Goal: Transaction & Acquisition: Purchase product/service

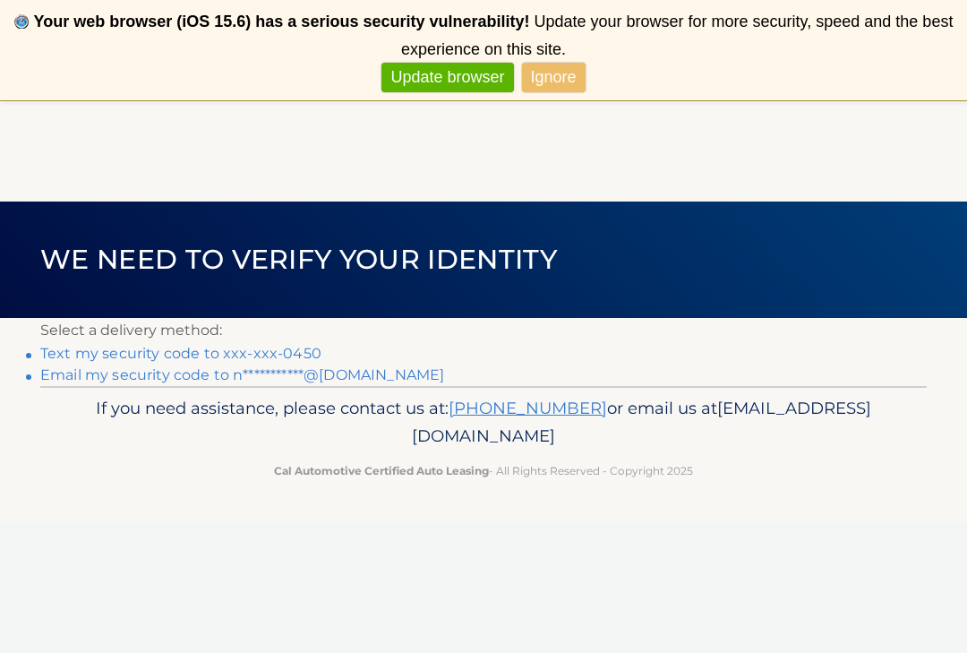
click at [556, 78] on link "Ignore" at bounding box center [554, 78] width 64 height 30
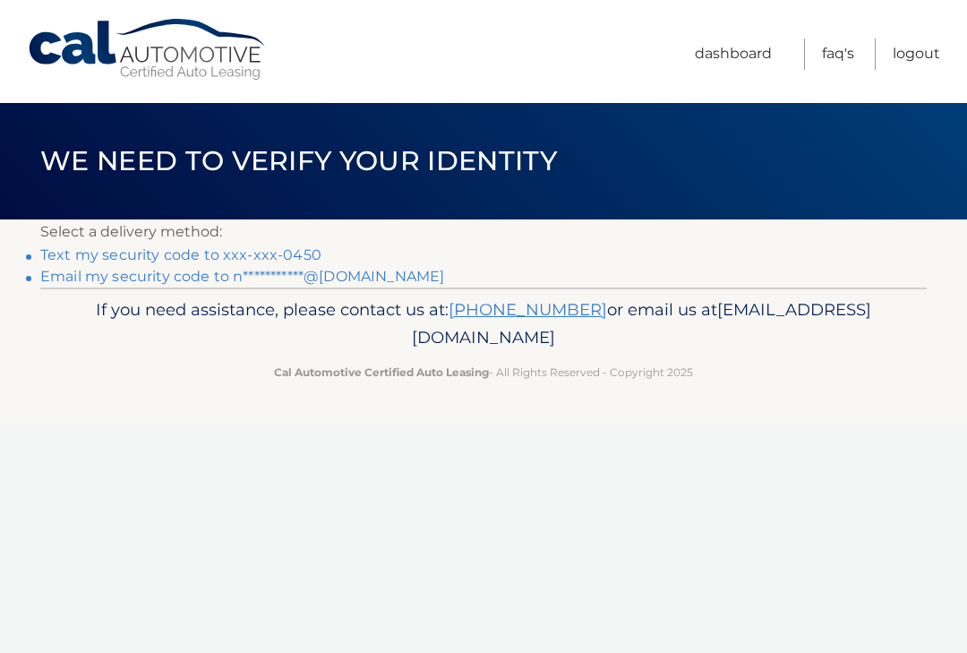
click at [34, 283] on section "**********" at bounding box center [483, 253] width 967 height 68
click at [85, 279] on link "**********" at bounding box center [242, 276] width 404 height 17
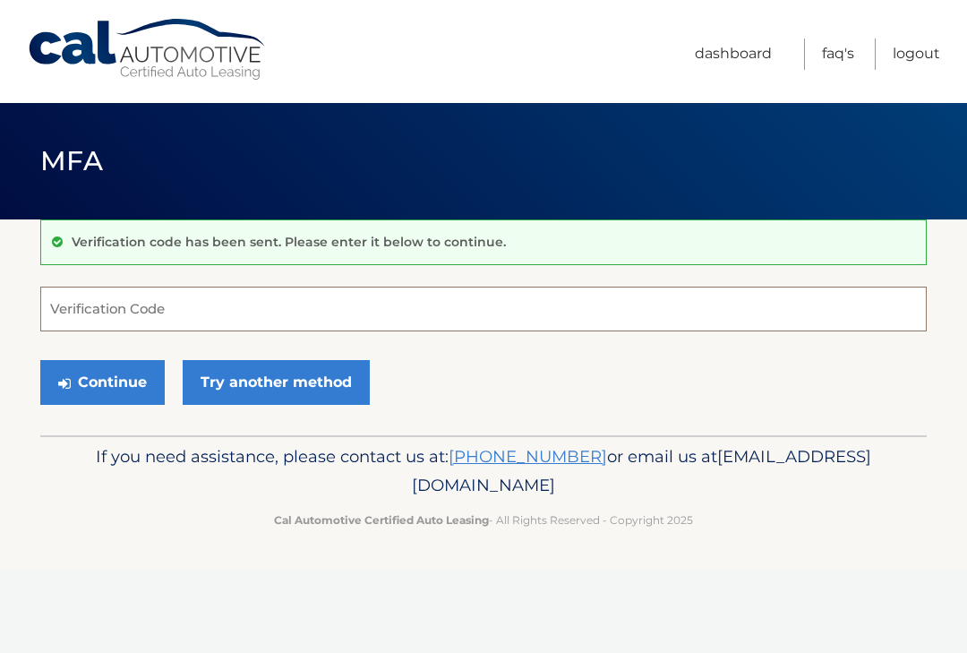
click at [384, 307] on input "Verification Code" at bounding box center [483, 309] width 887 height 45
click at [116, 311] on input "9438" at bounding box center [483, 309] width 887 height 45
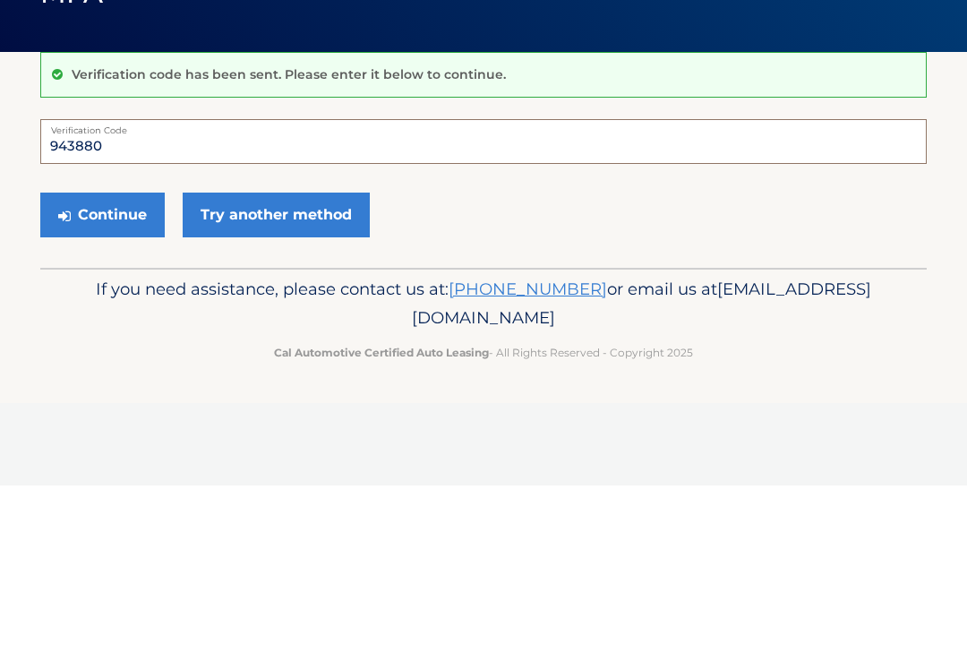
type input "943880"
click at [139, 360] on button "Continue" at bounding box center [102, 382] width 125 height 45
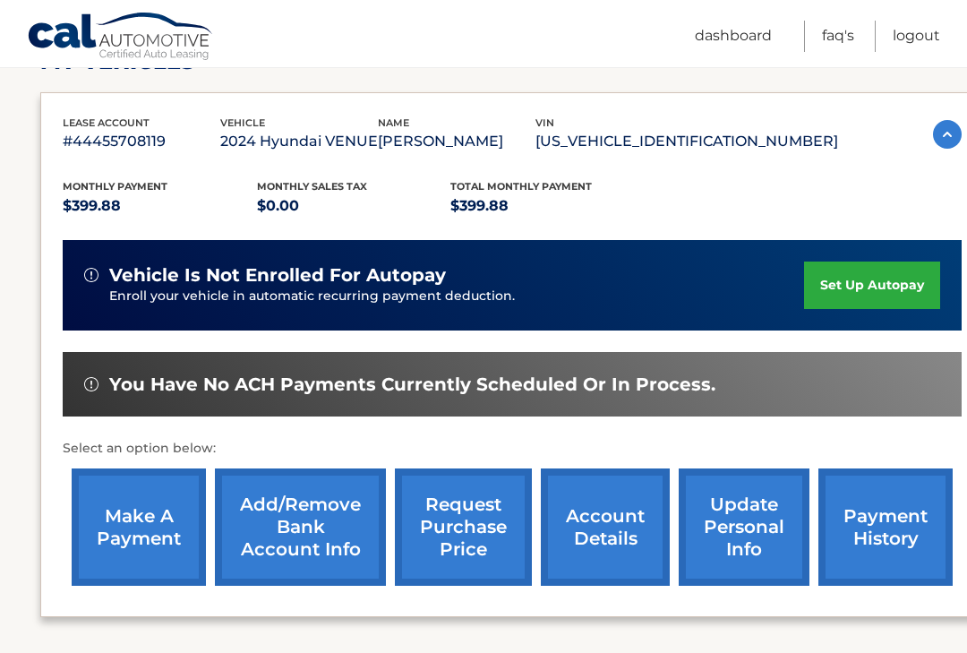
scroll to position [396, 0]
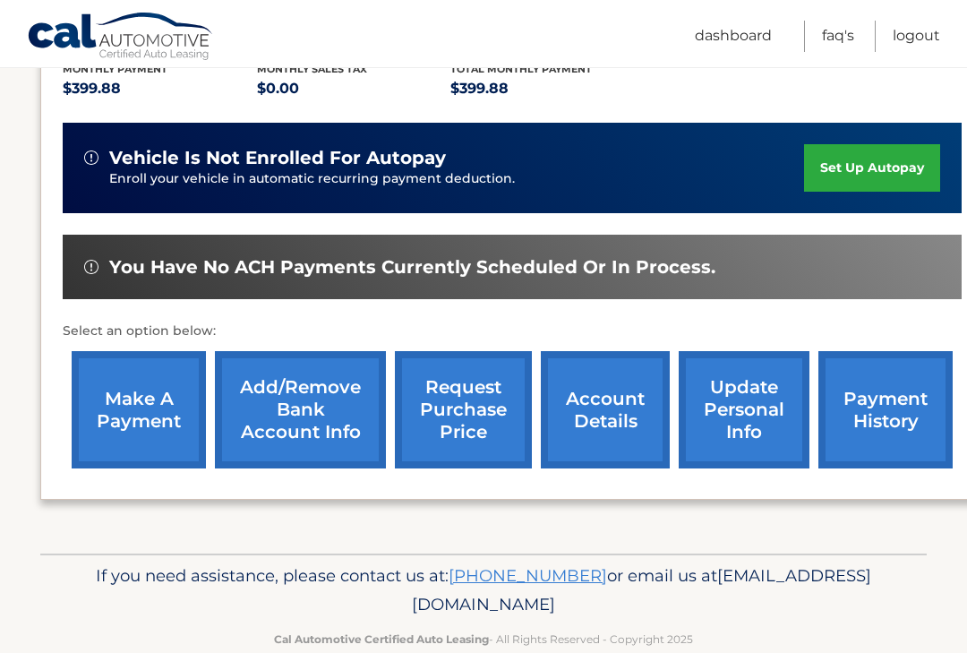
click at [121, 418] on link "make a payment" at bounding box center [139, 409] width 134 height 117
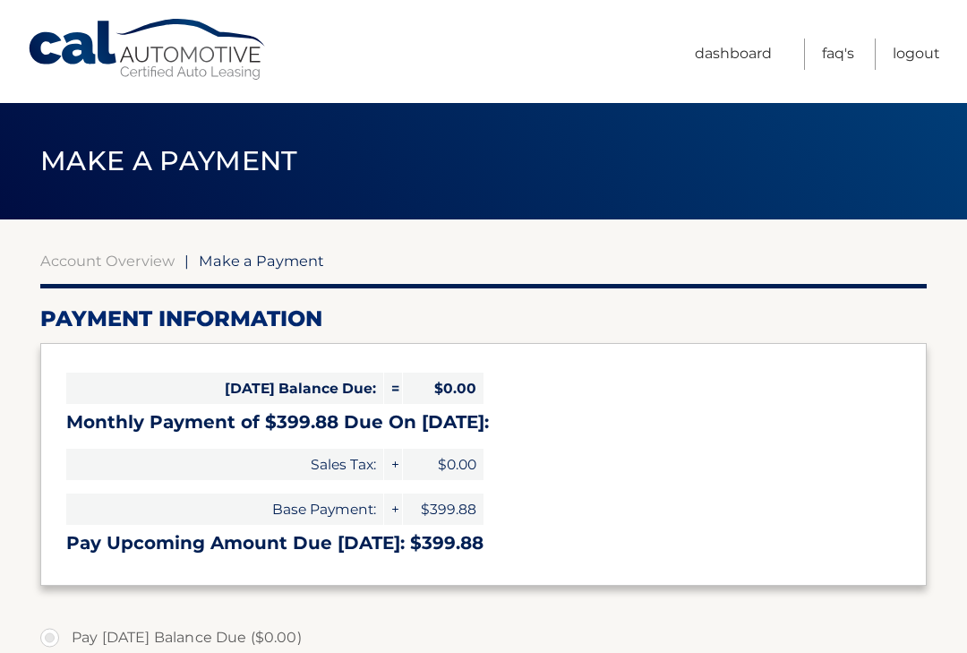
select select "ZWZlODBjYzUtMGM2ZC00ZThhLWEwZmUtNjZjYTI5ZWM2YTk5"
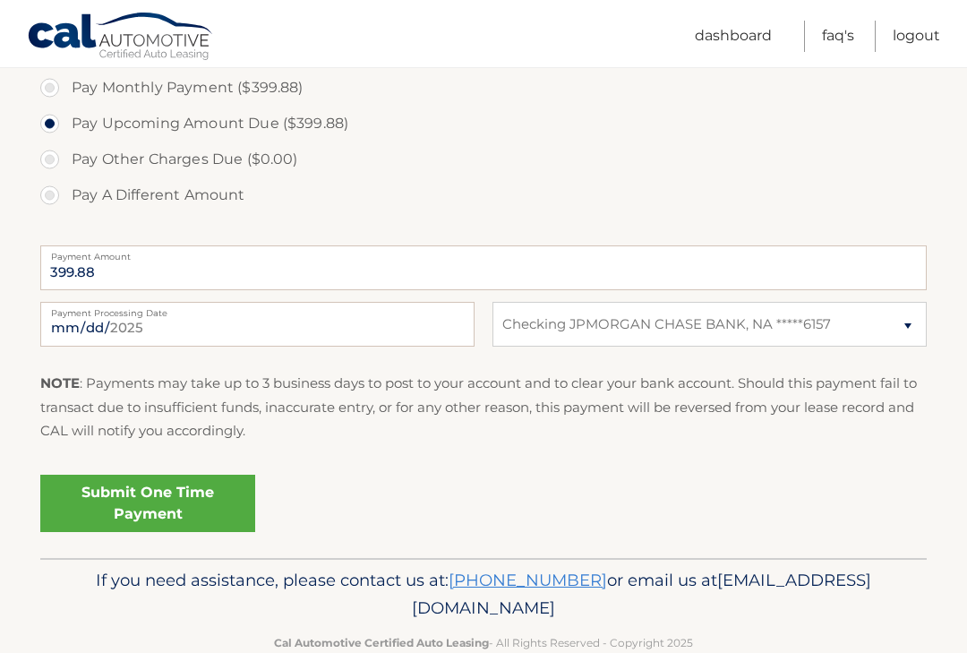
scroll to position [589, 0]
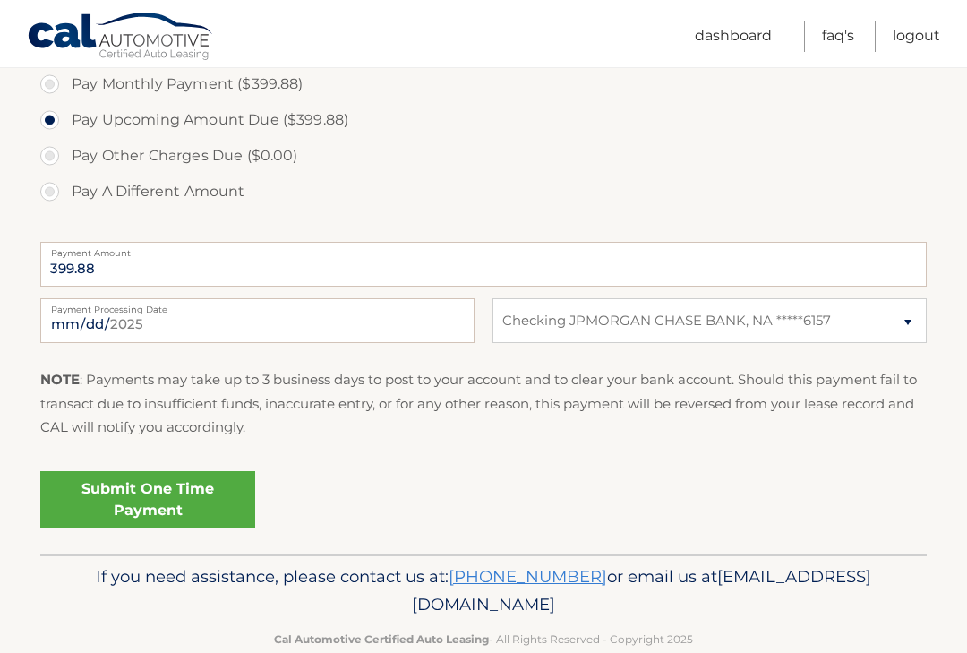
click at [100, 513] on link "Submit One Time Payment" at bounding box center [147, 499] width 215 height 57
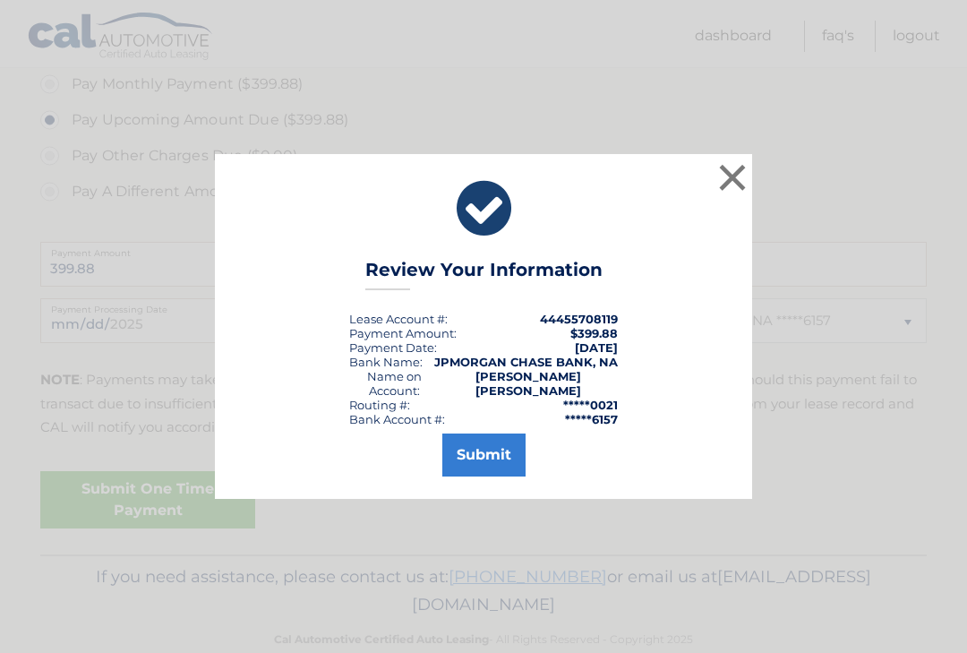
click at [494, 452] on button "Submit" at bounding box center [483, 455] width 83 height 43
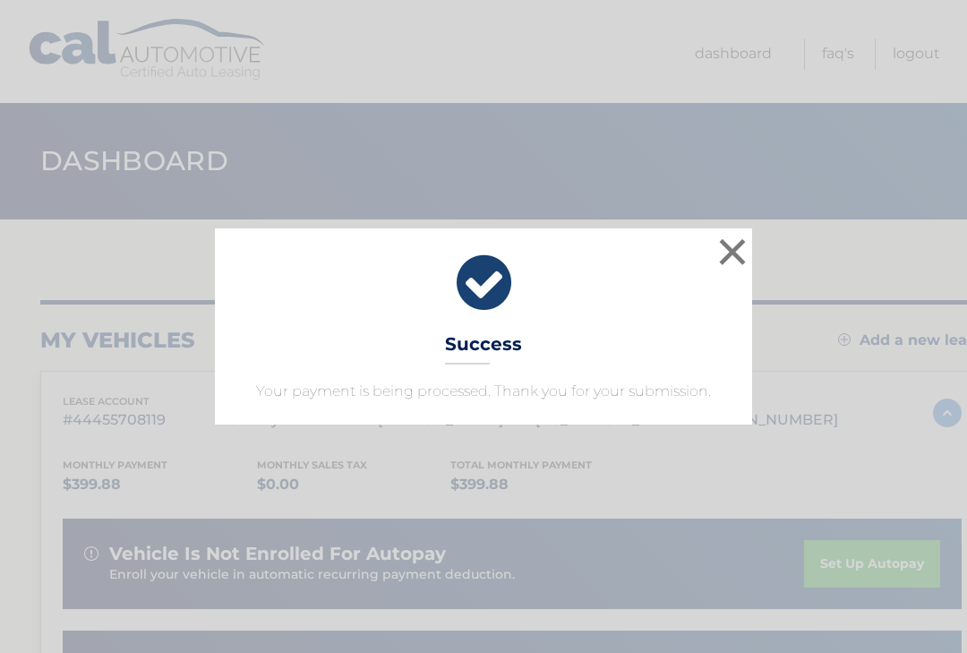
click at [733, 249] on button "×" at bounding box center [733, 252] width 36 height 36
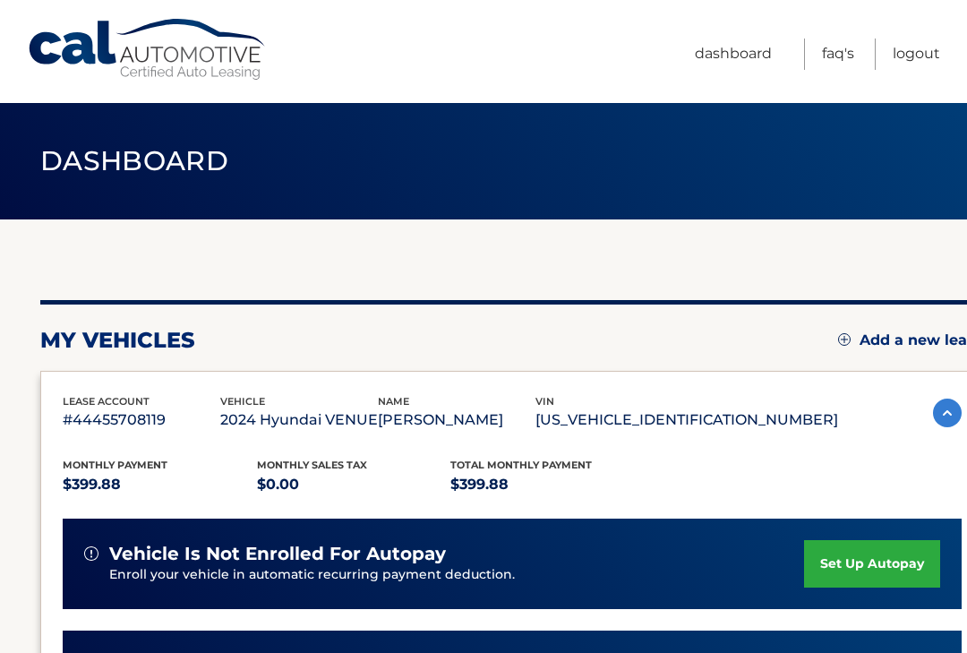
click at [913, 58] on link "Logout" at bounding box center [916, 54] width 47 height 31
